Goal: Check status: Check status

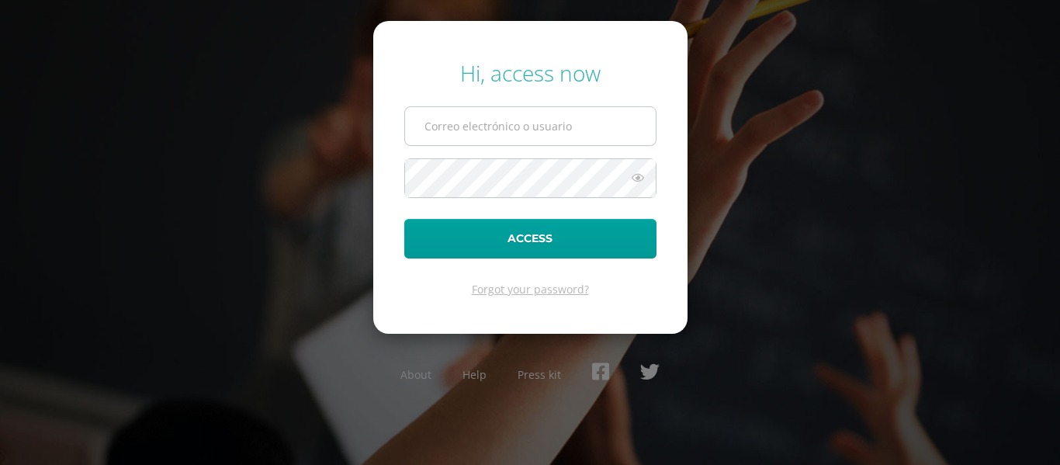
click at [535, 136] on input "text" at bounding box center [530, 126] width 251 height 38
type input "carolina.toralla@gmail.com"
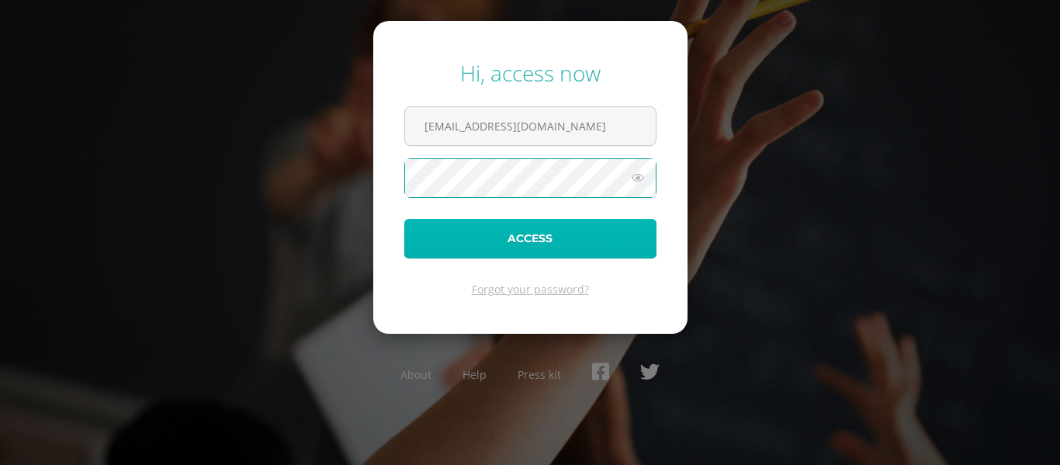
click at [522, 246] on button "Access" at bounding box center [530, 239] width 252 height 40
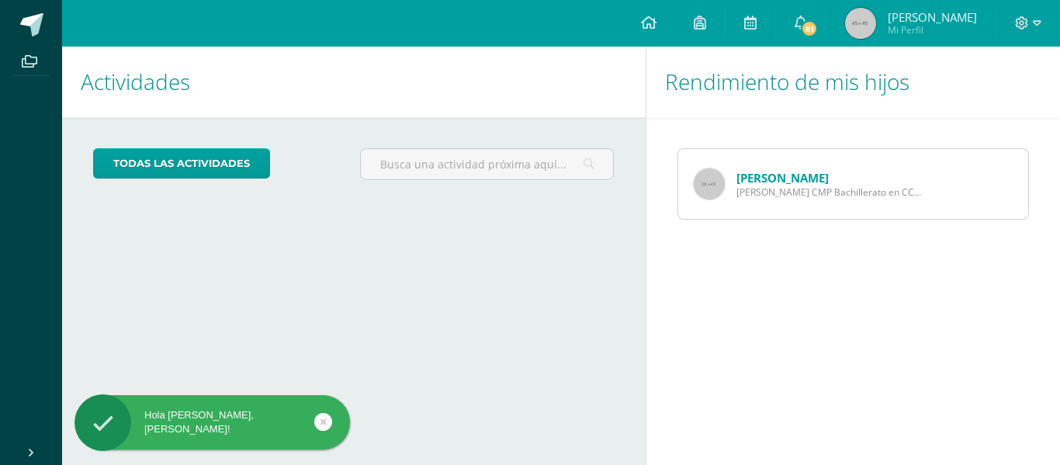
click at [813, 178] on link "[PERSON_NAME]" at bounding box center [782, 178] width 92 height 16
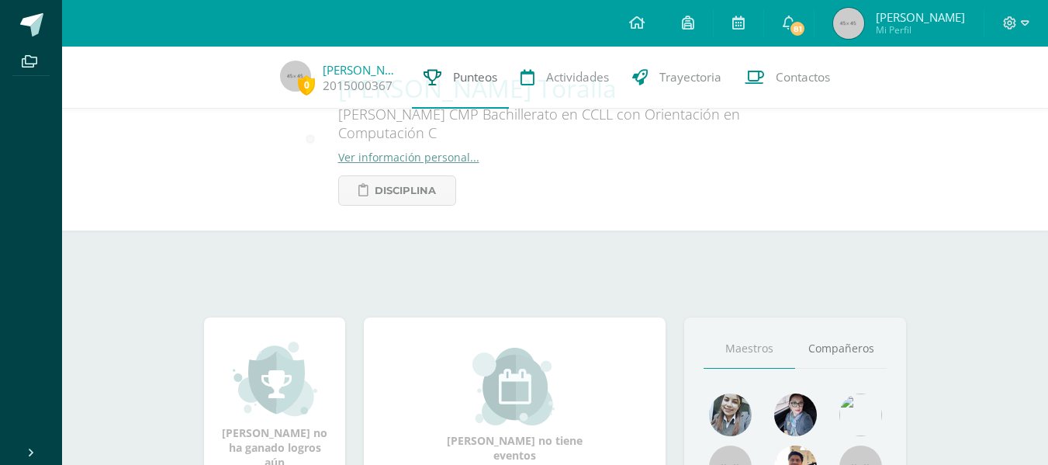
scroll to position [407, 0]
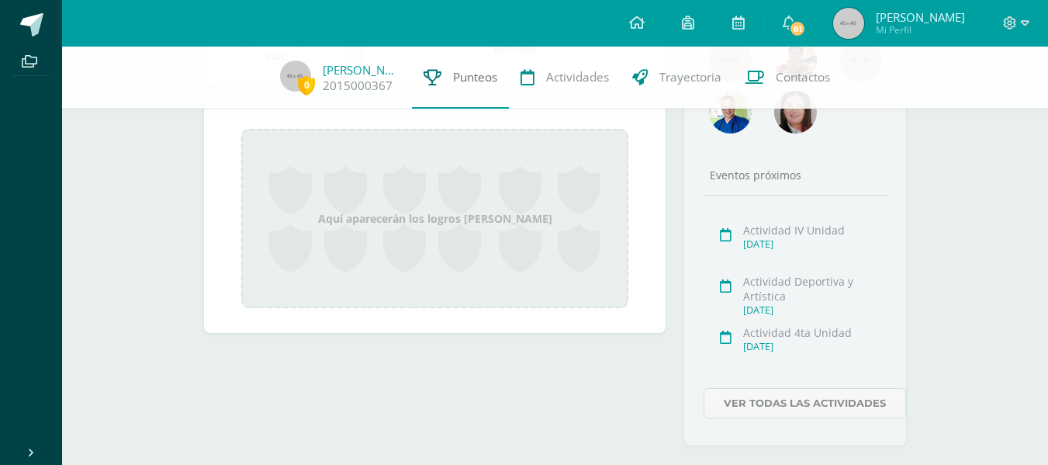
click at [481, 73] on span "Punteos" at bounding box center [475, 77] width 44 height 16
